Goal: Transaction & Acquisition: Purchase product/service

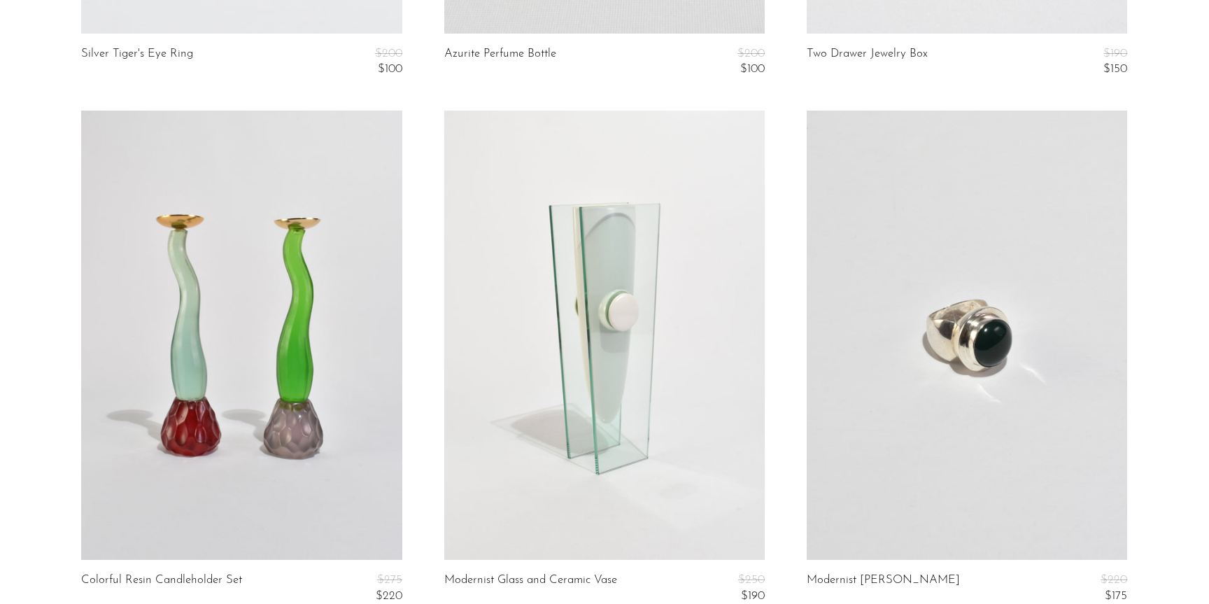
scroll to position [6169, 0]
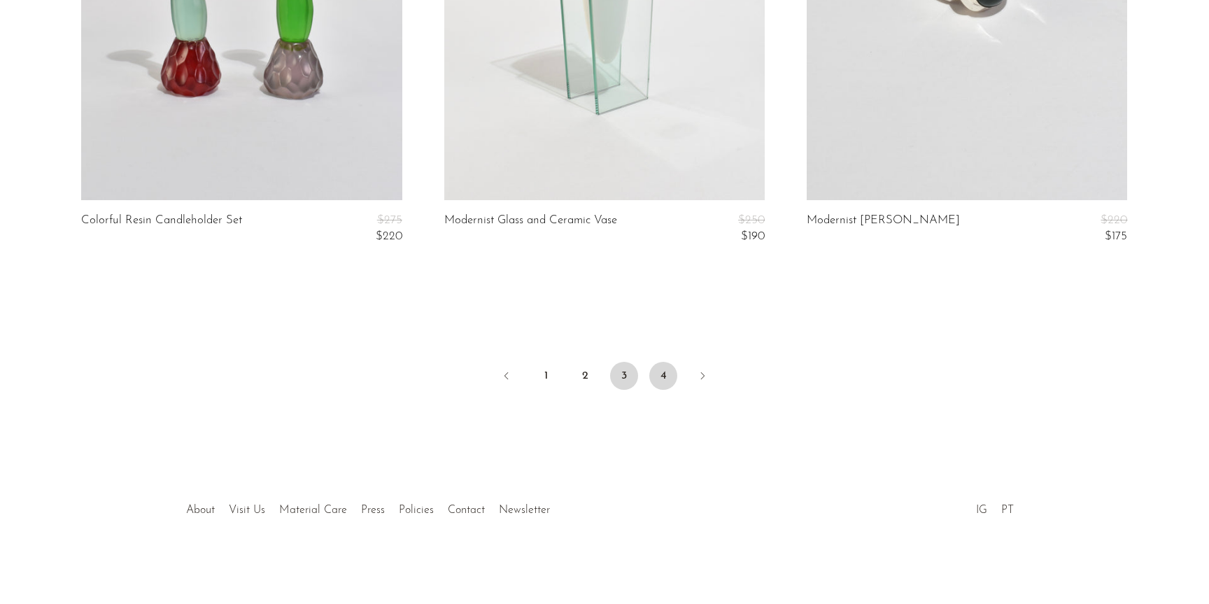
click at [662, 381] on link "4" at bounding box center [663, 376] width 28 height 28
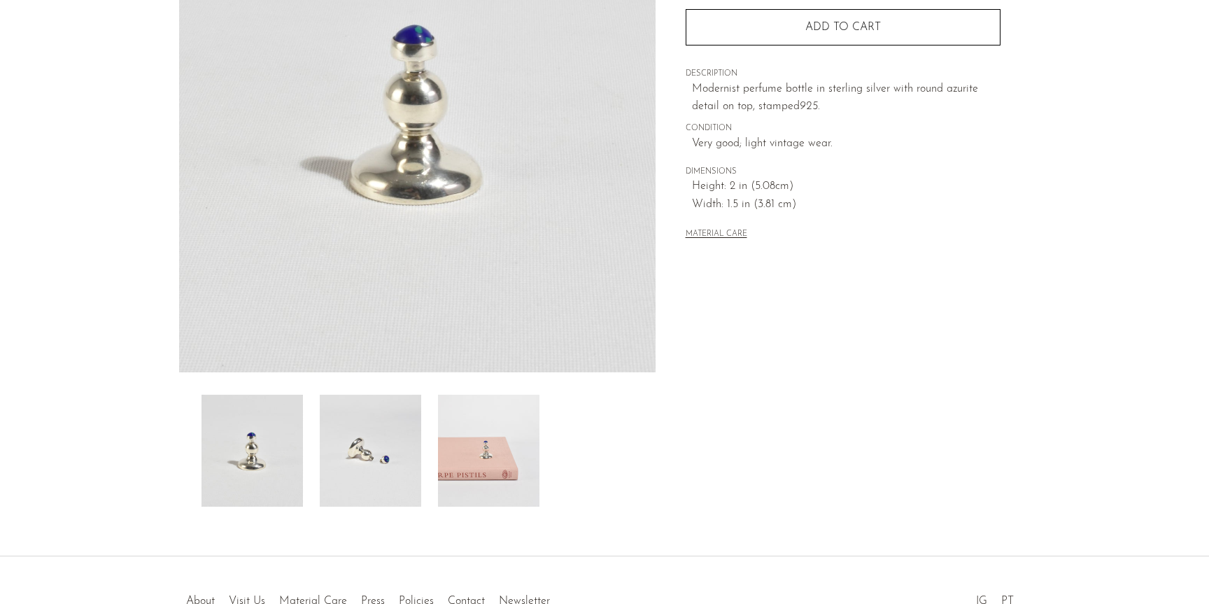
scroll to position [225, 0]
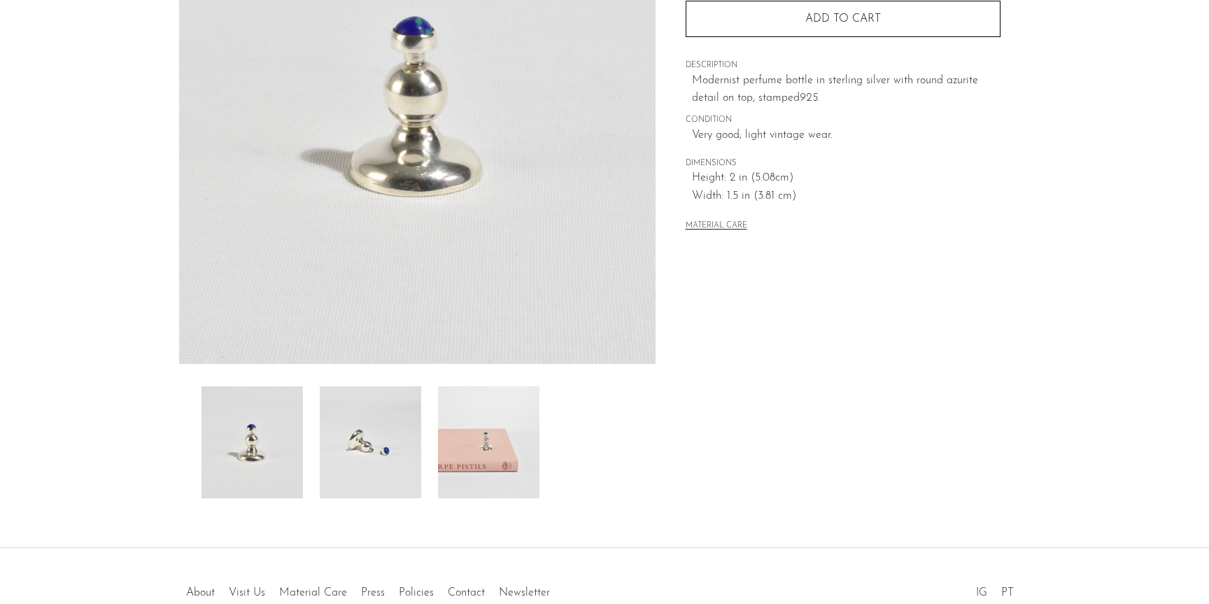
click at [497, 462] on img at bounding box center [488, 442] width 101 height 112
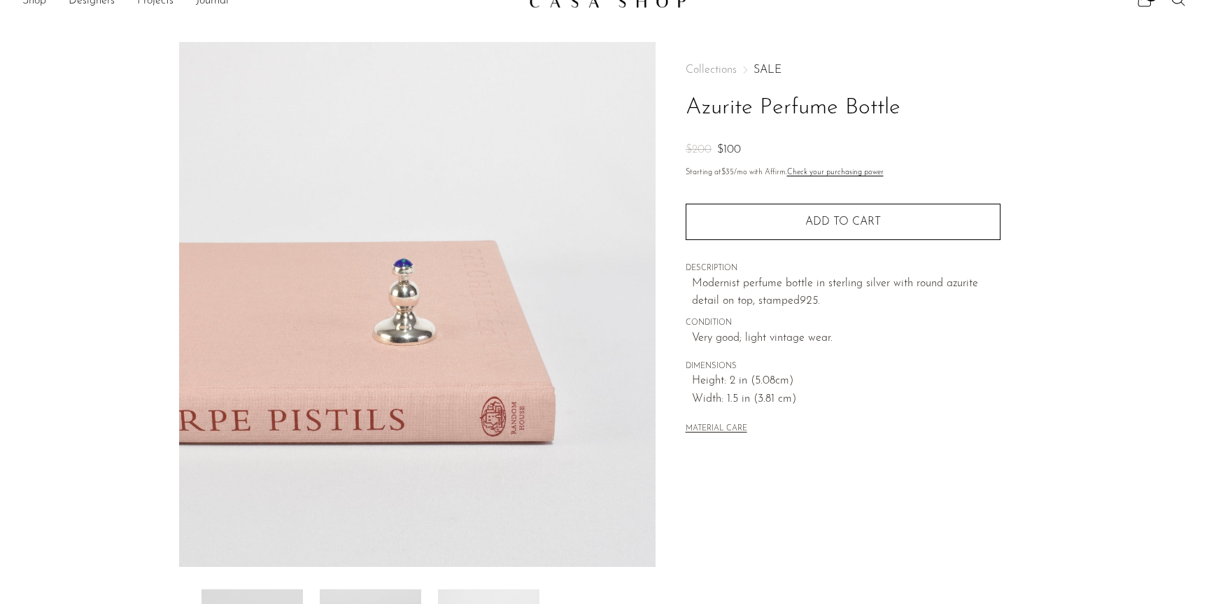
scroll to position [307, 0]
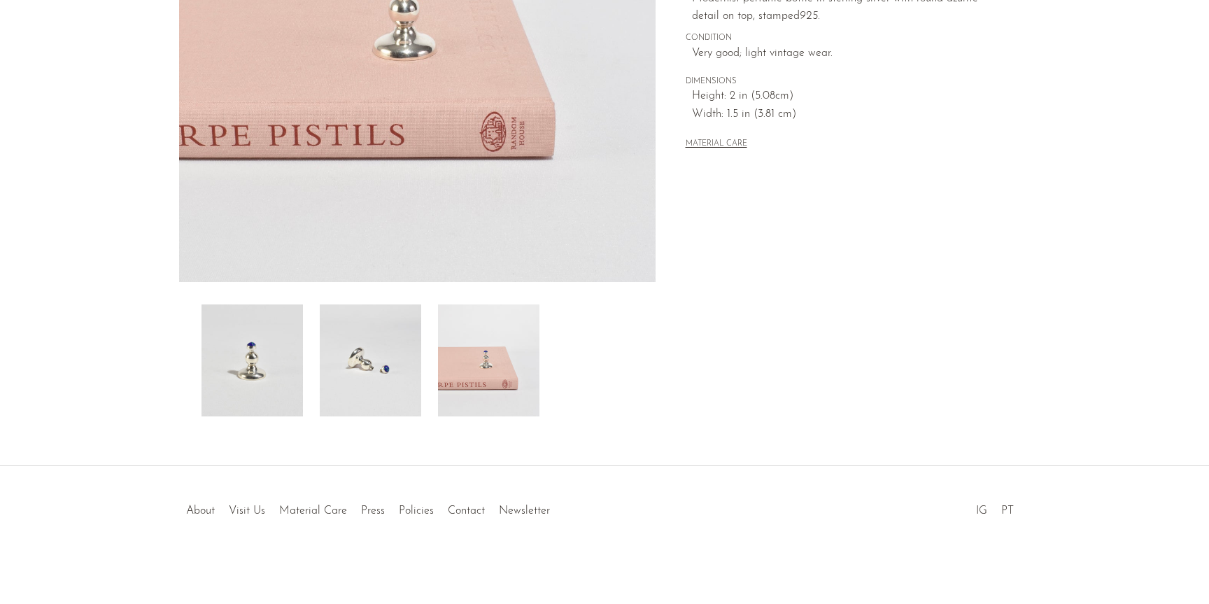
click at [340, 352] on img at bounding box center [370, 360] width 101 height 112
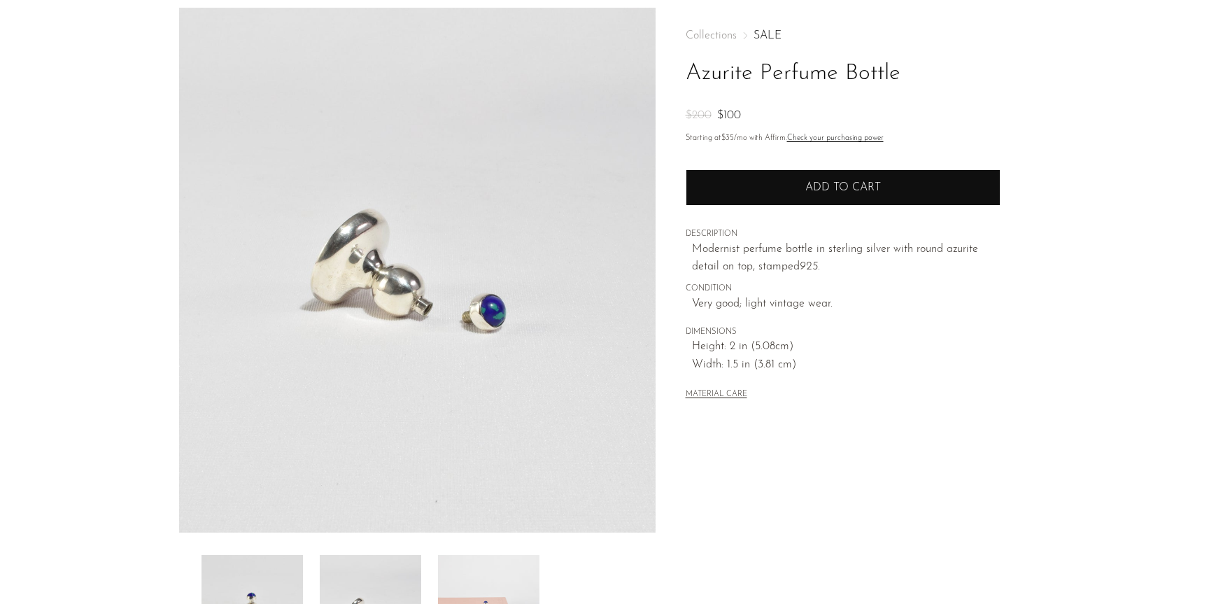
scroll to position [0, 0]
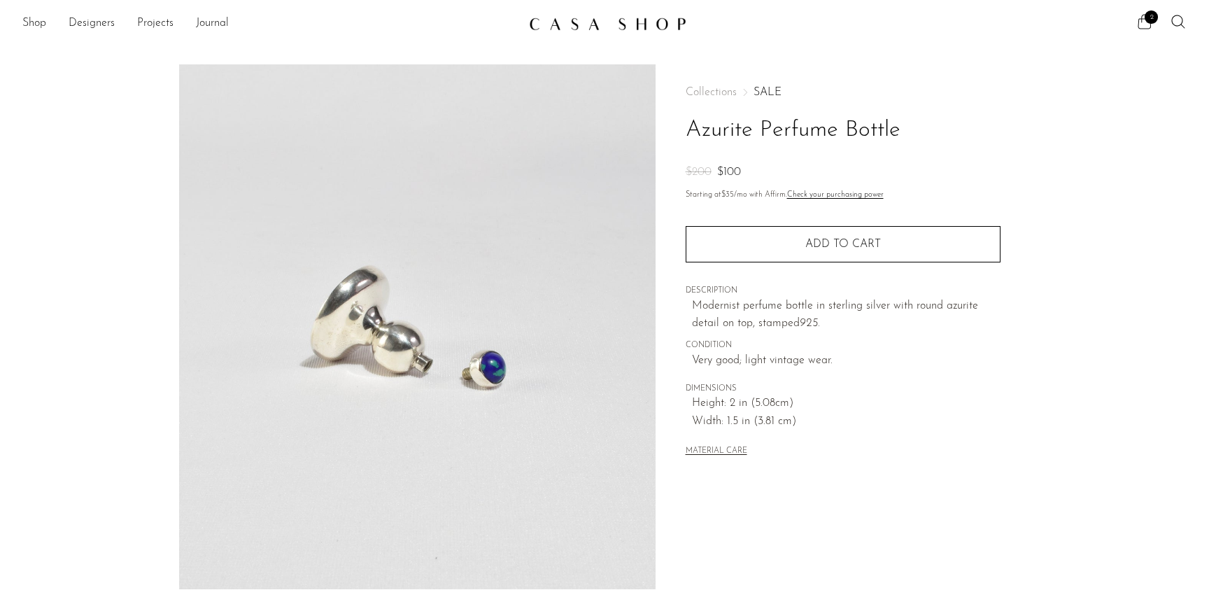
click at [1143, 23] on icon at bounding box center [1144, 21] width 17 height 17
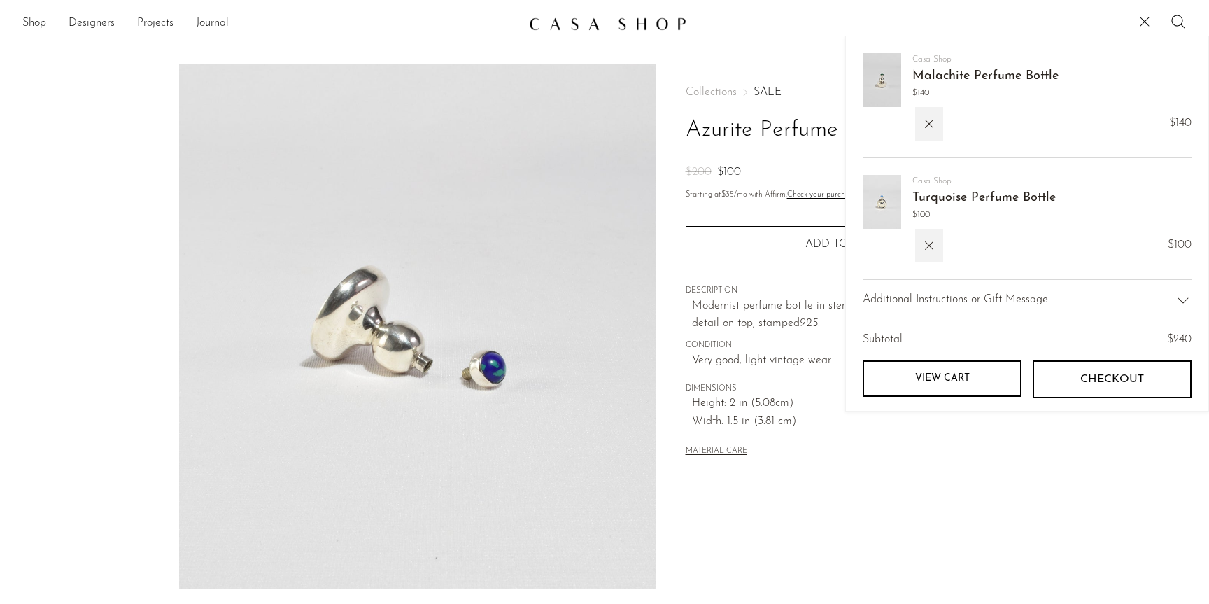
click at [1003, 197] on link "Turquoise Perfume Bottle" at bounding box center [983, 198] width 143 height 13
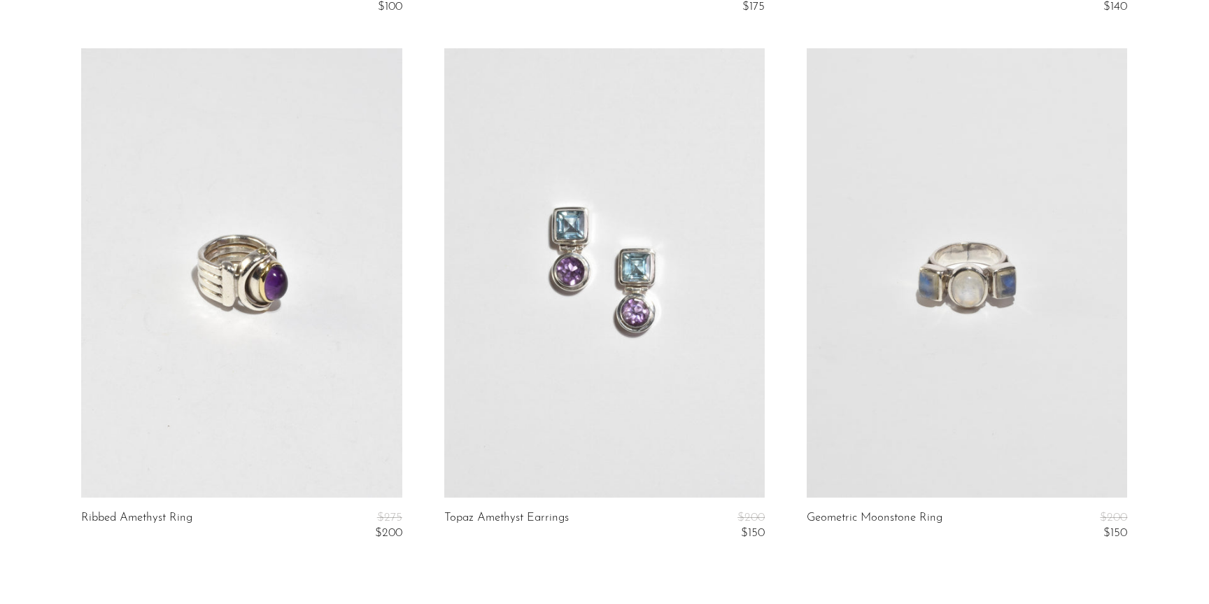
scroll to position [4063, 0]
